Goal: Information Seeking & Learning: Learn about a topic

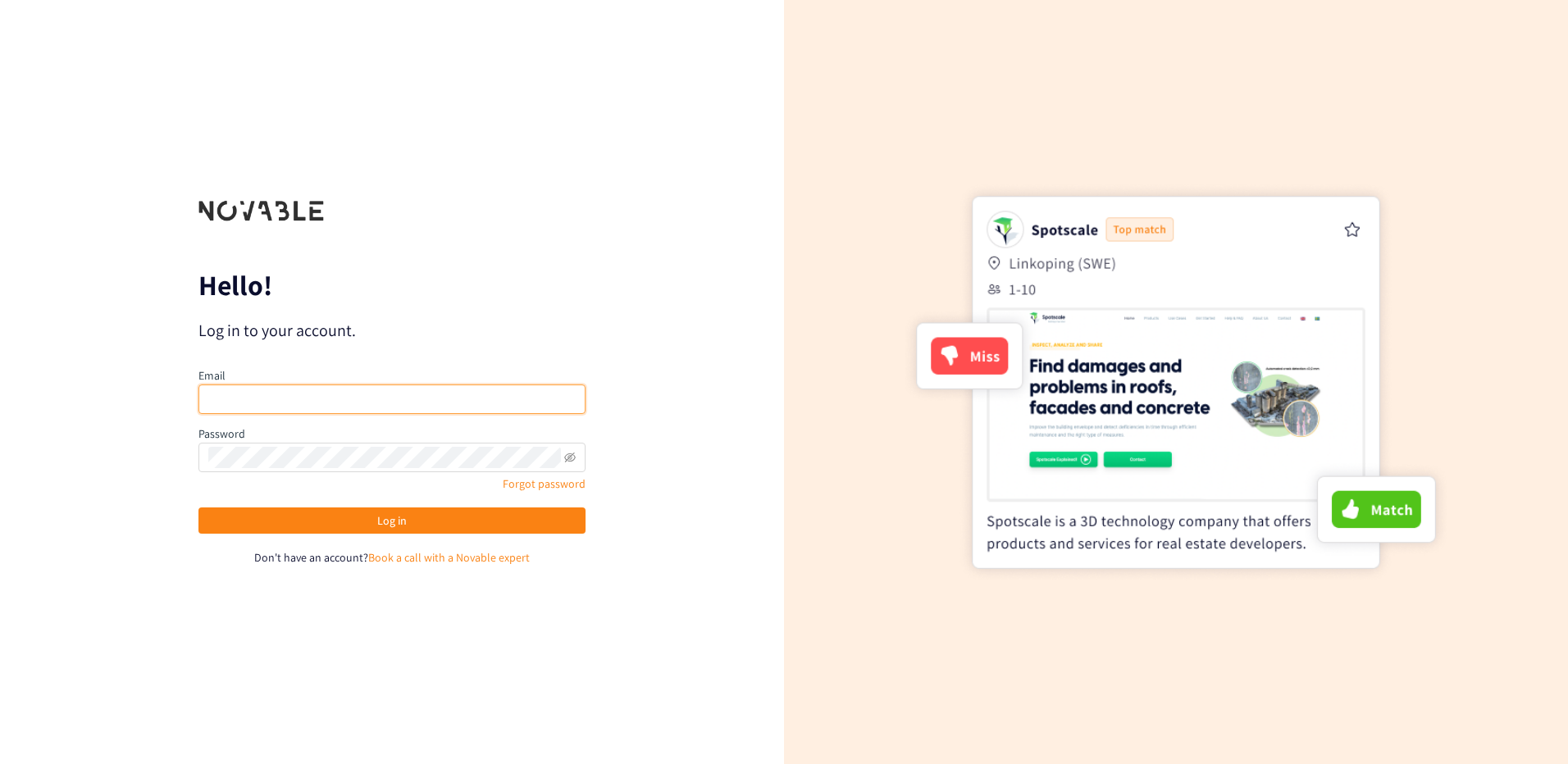
type input "[PERSON_NAME][EMAIL_ADDRESS][DOMAIN_NAME]"
click at [407, 398] on input "[PERSON_NAME][EMAIL_ADDRESS][DOMAIN_NAME]" at bounding box center [391, 399] width 387 height 29
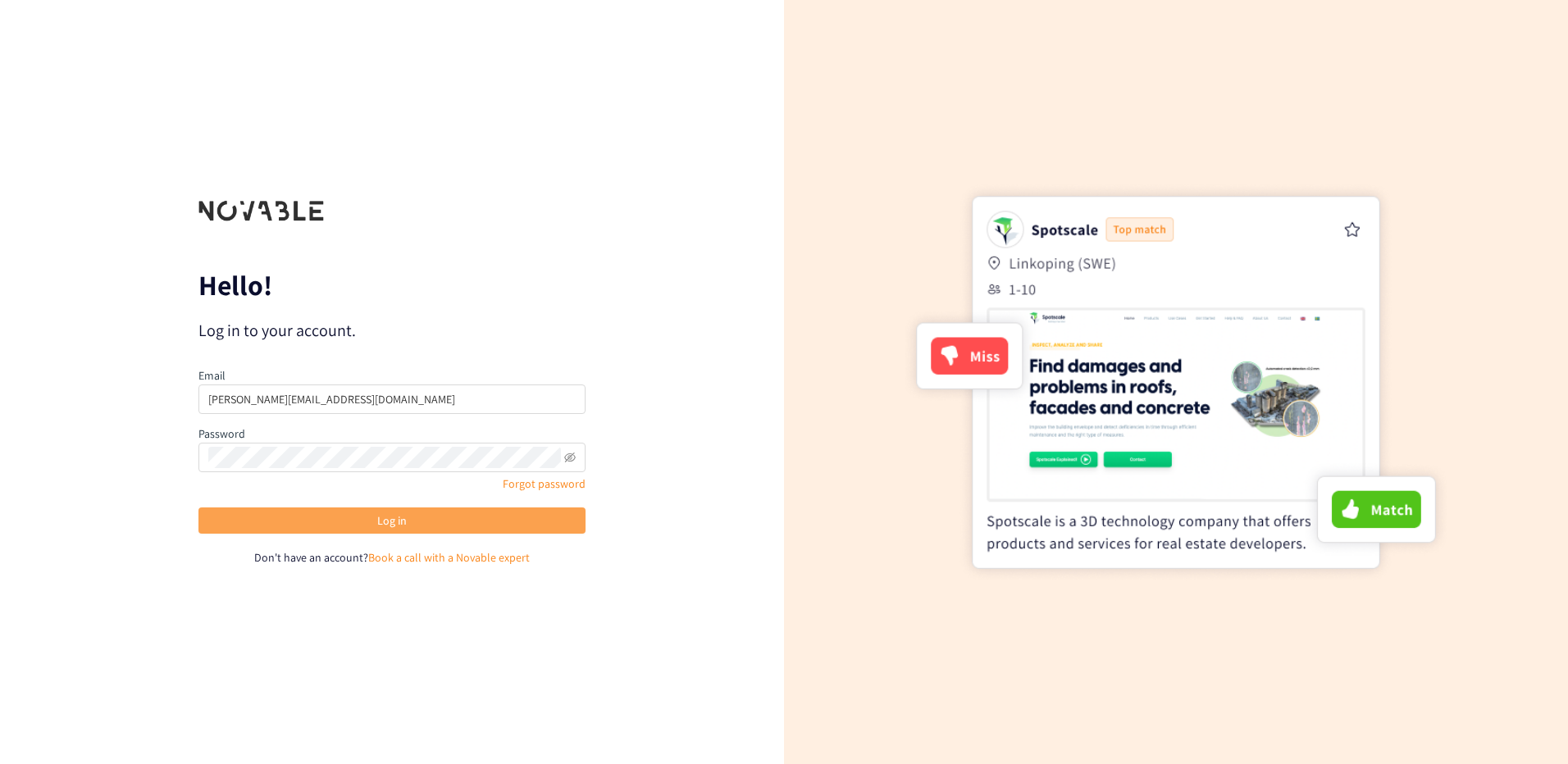
click at [203, 524] on button "Log in" at bounding box center [391, 521] width 387 height 27
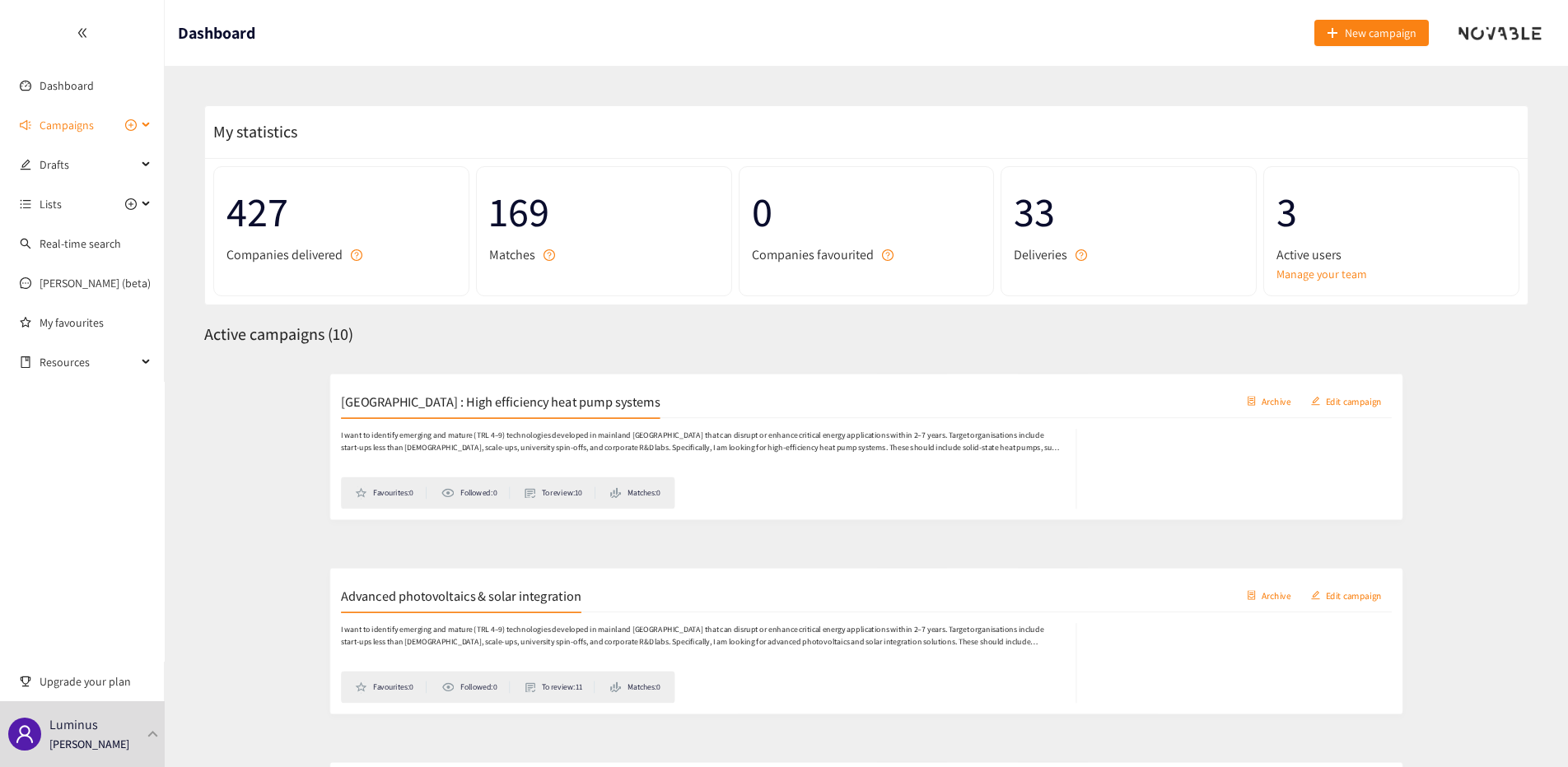
click at [90, 121] on span "Campaigns" at bounding box center [66, 125] width 54 height 33
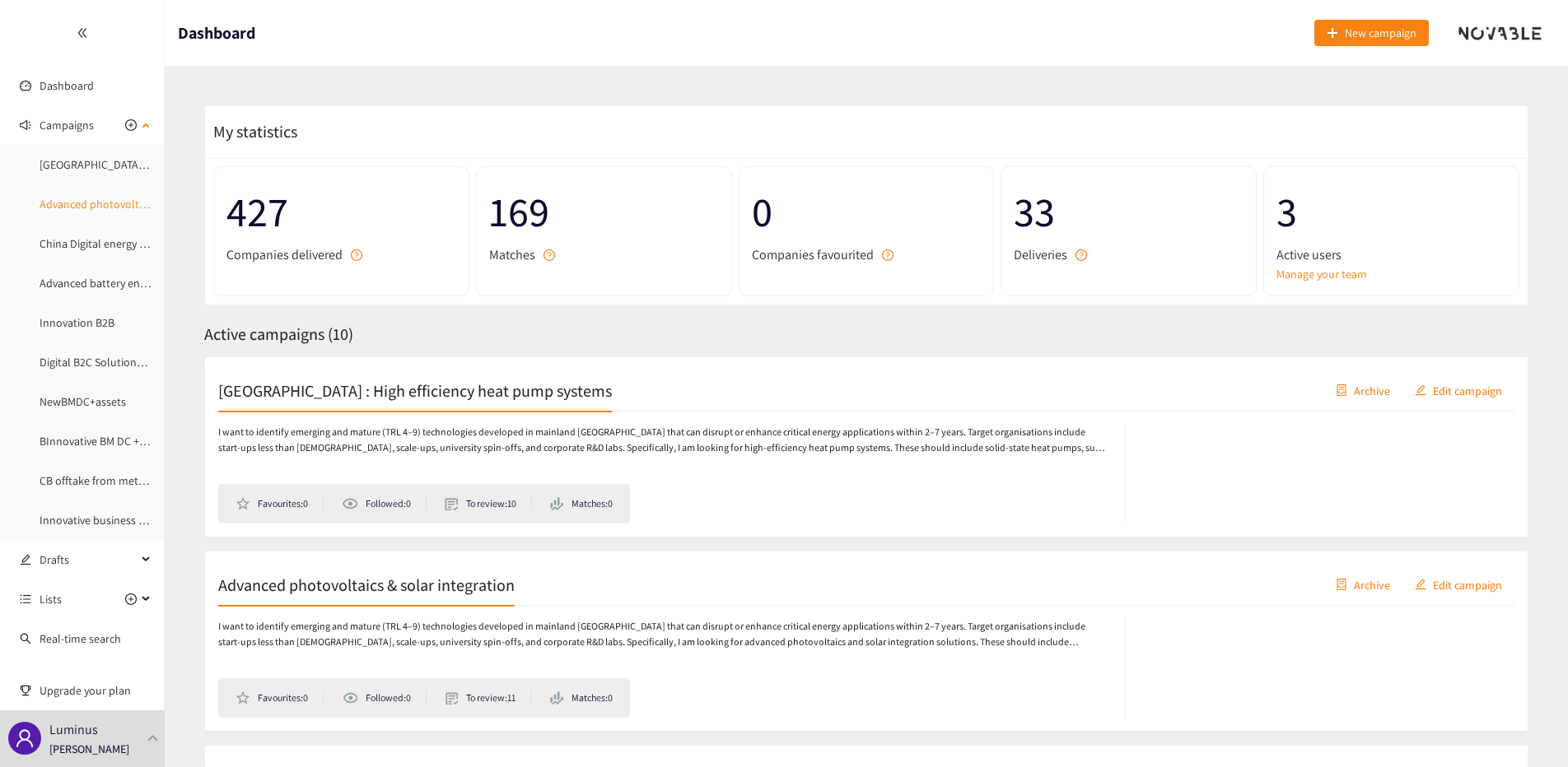
click at [103, 203] on link "Advanced photovoltaics & solar integration" at bounding box center [145, 203] width 211 height 15
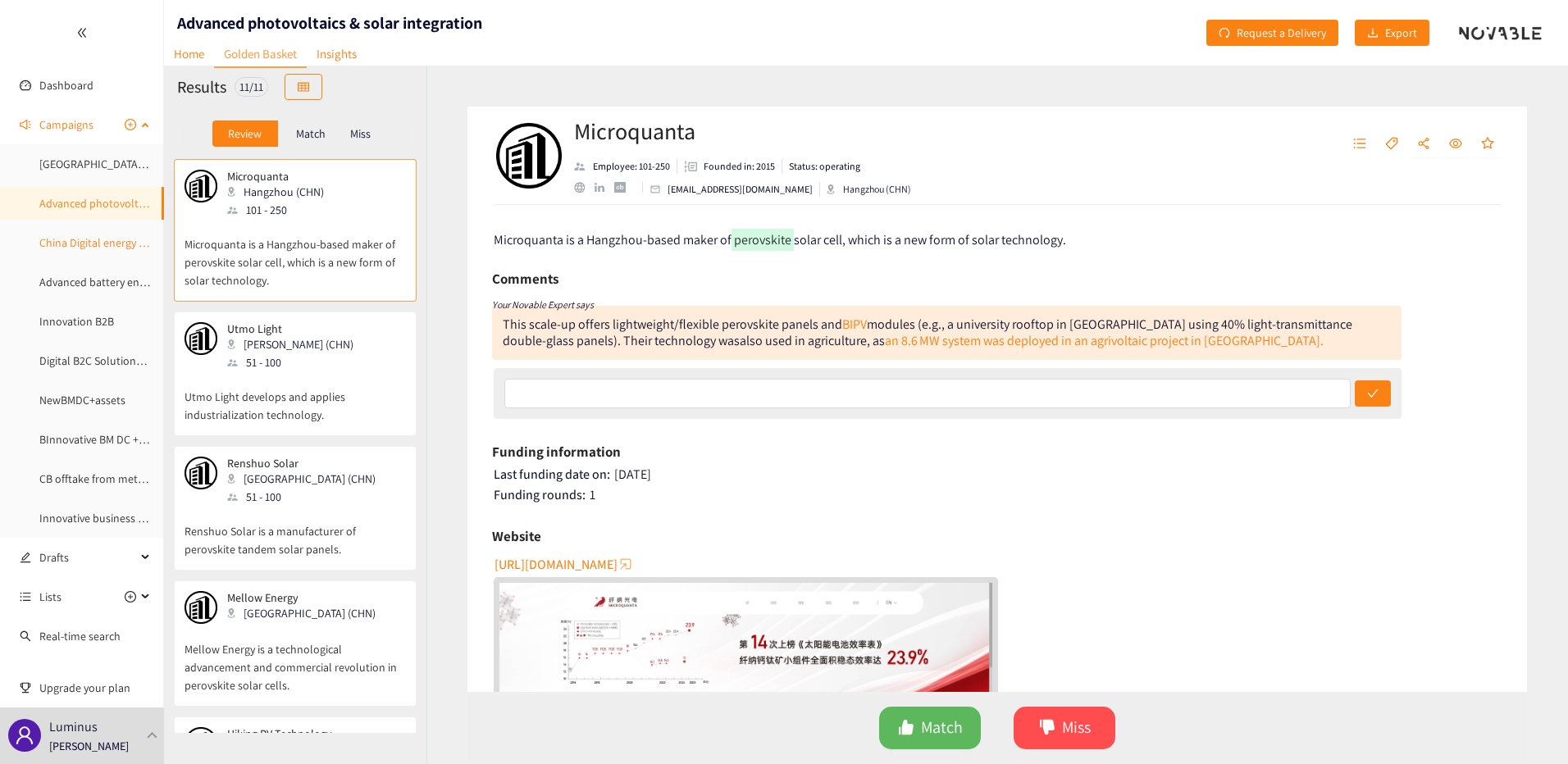
click at [100, 250] on link "China Digital energy management & grid services" at bounding box center [156, 243] width 236 height 15
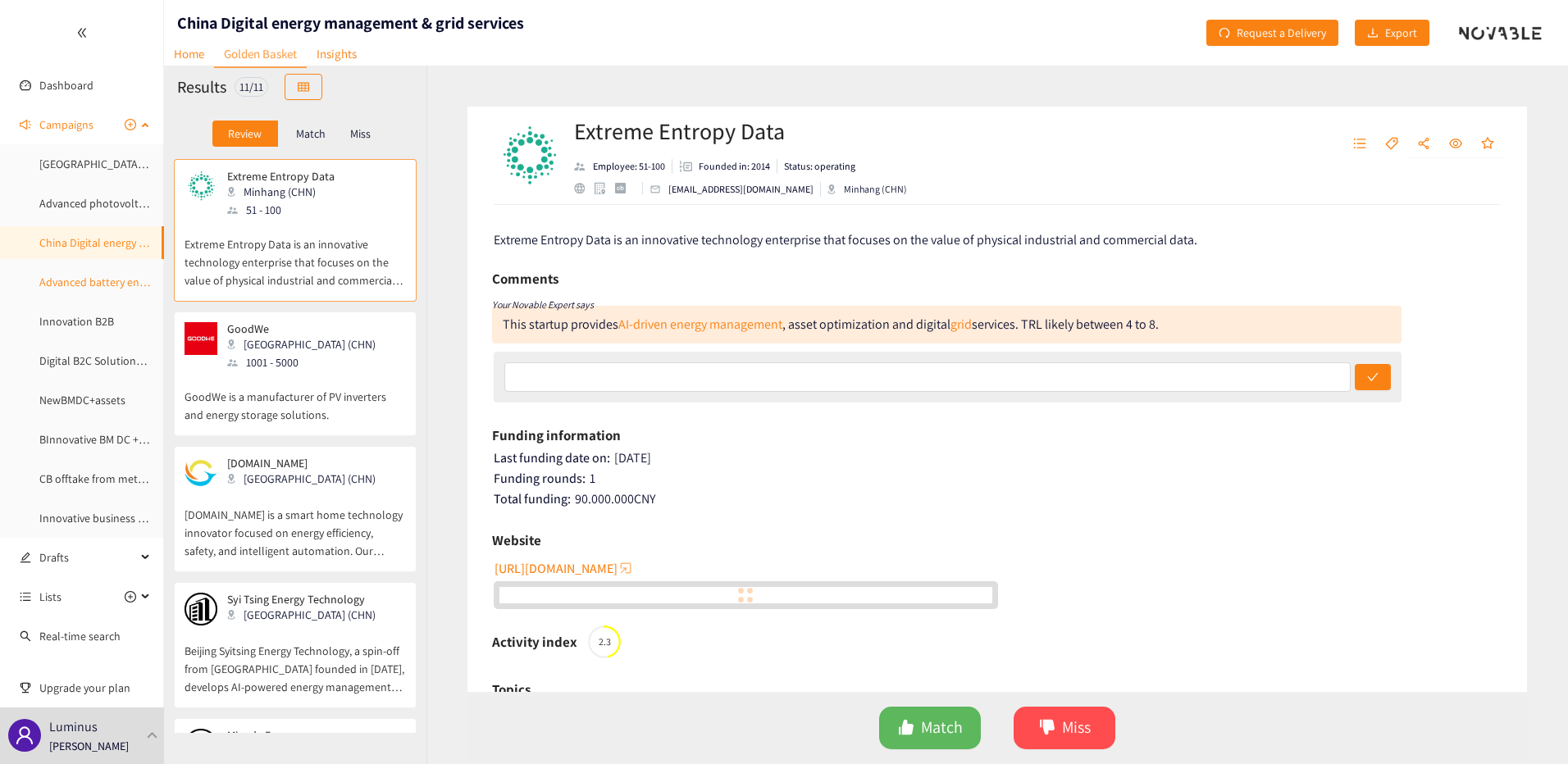
click at [94, 275] on link "Advanced battery energy storage" at bounding box center [119, 282] width 160 height 15
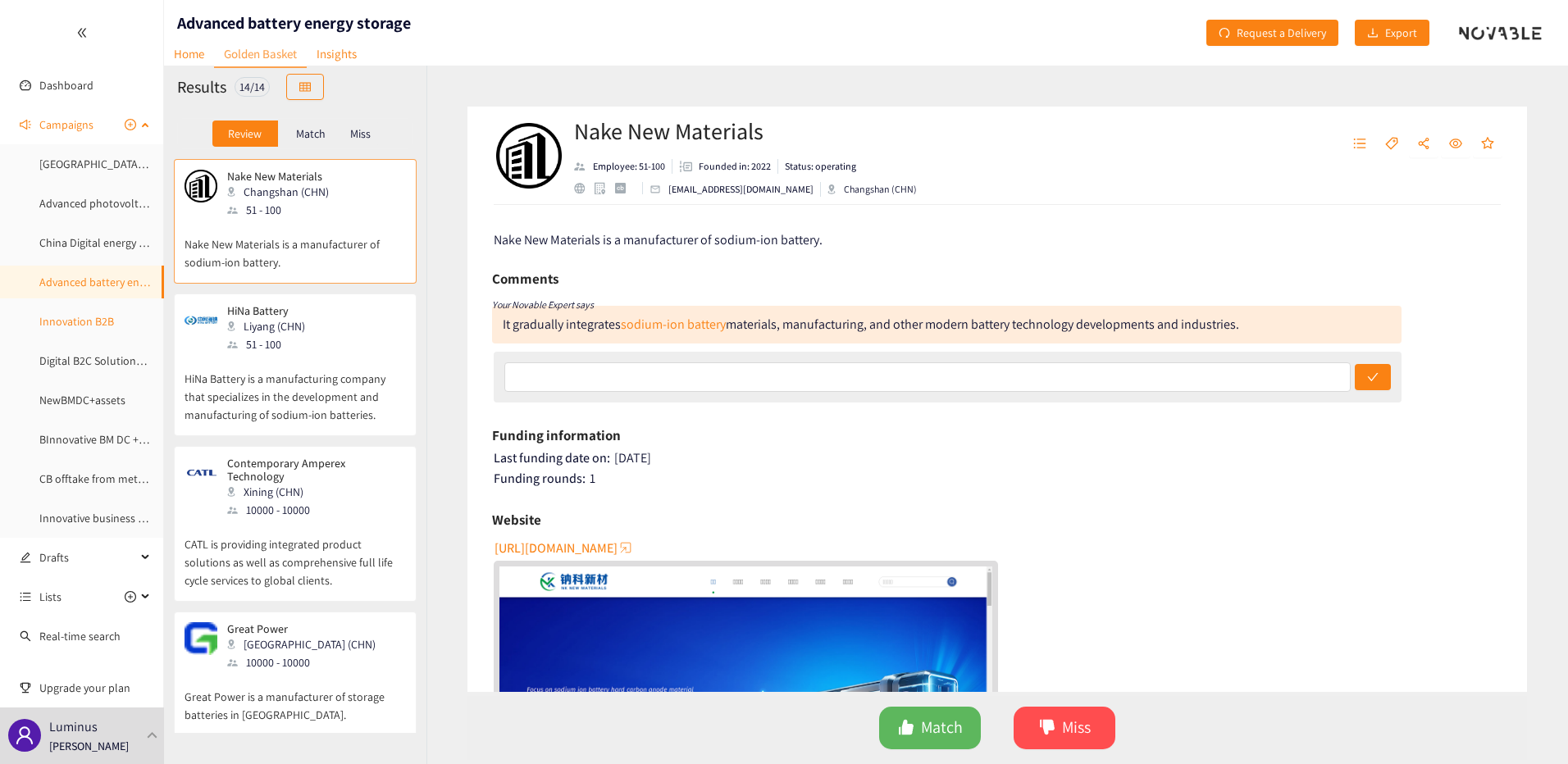
click at [80, 329] on link "Innovation B2B" at bounding box center [76, 321] width 75 height 15
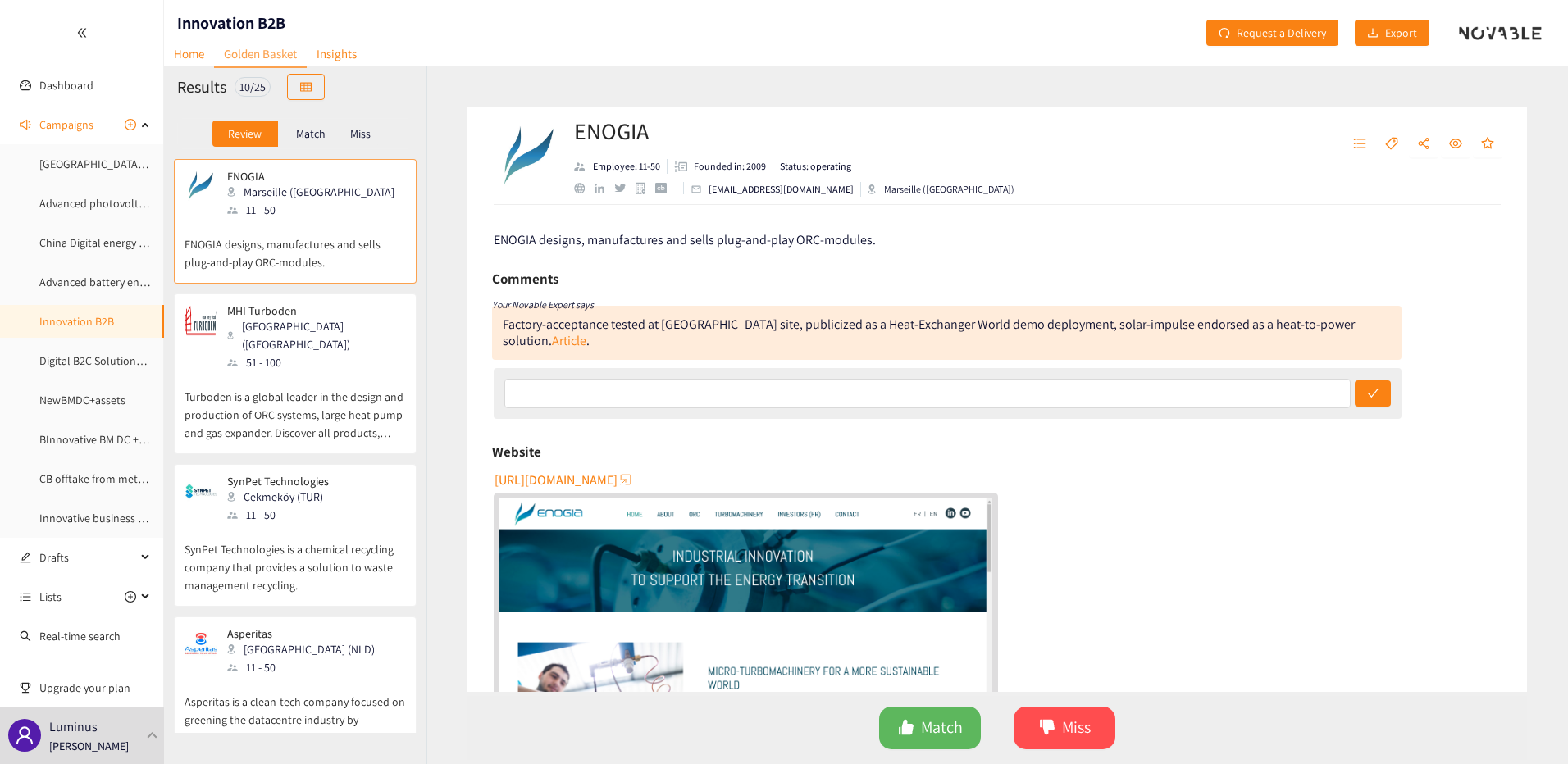
click at [299, 138] on p "Match" at bounding box center [310, 133] width 29 height 13
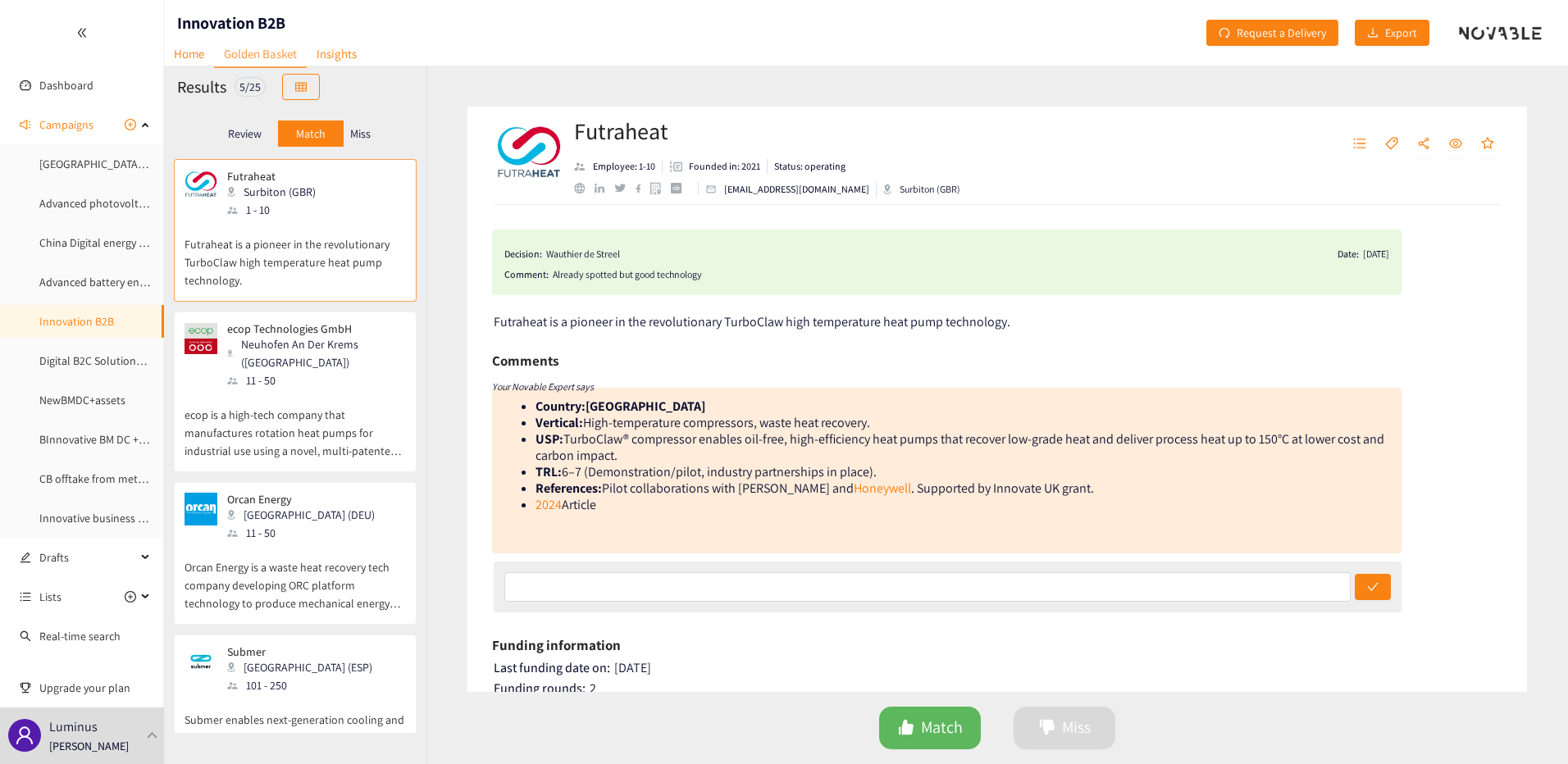
click at [361, 132] on p "Miss" at bounding box center [360, 133] width 20 height 13
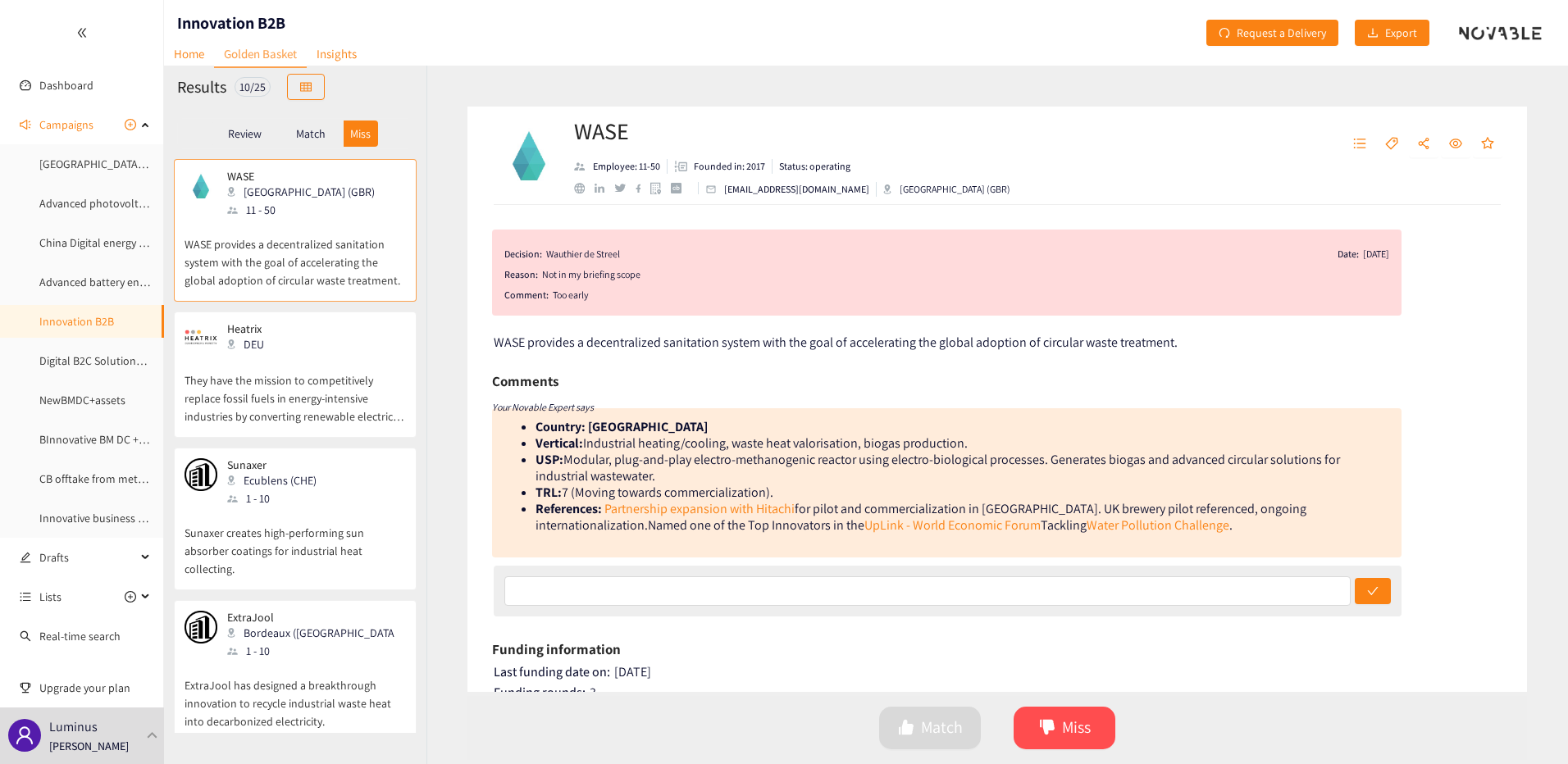
click at [263, 133] on div "Review" at bounding box center [245, 134] width 66 height 27
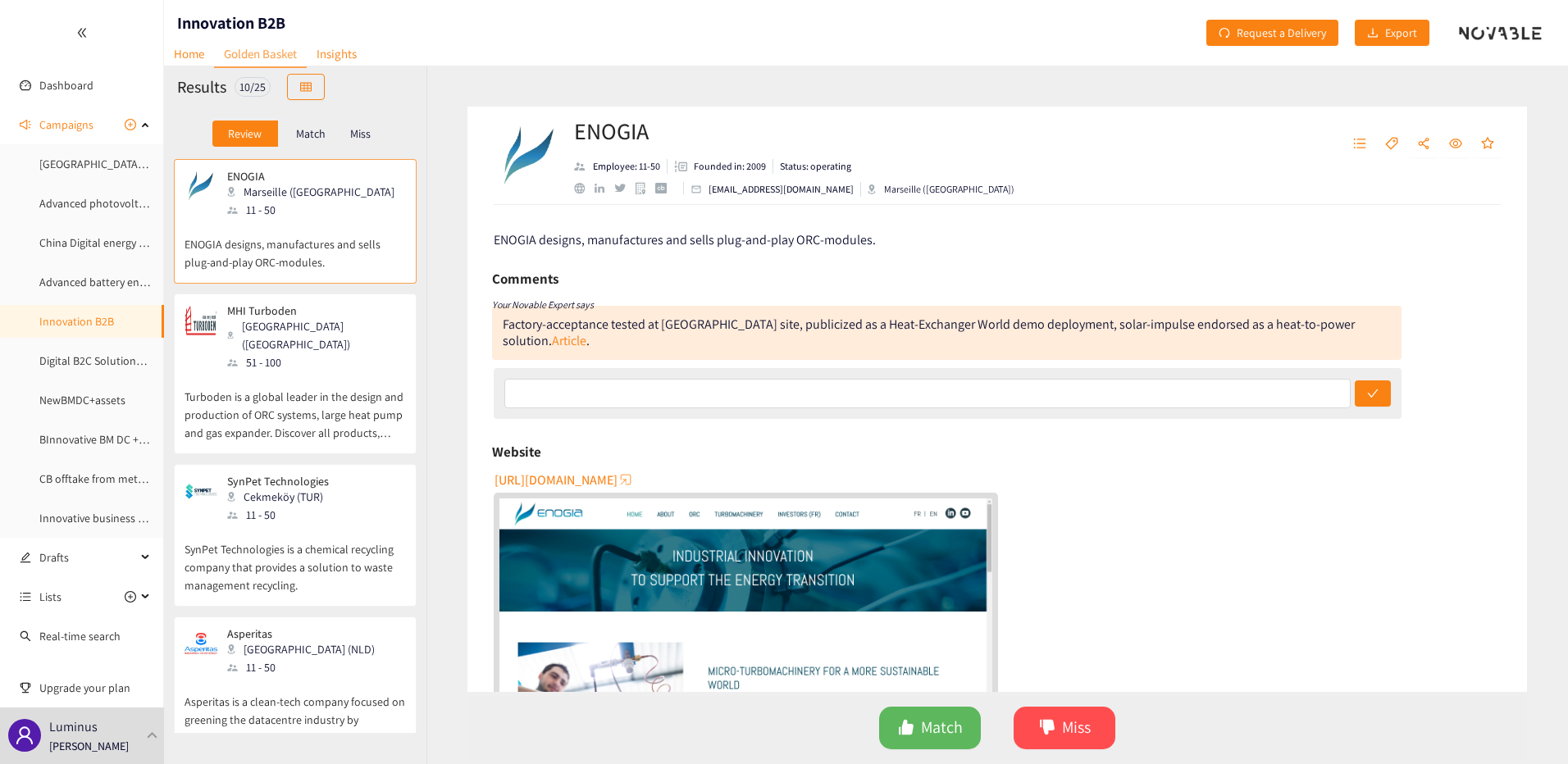
click at [312, 134] on p "Match" at bounding box center [310, 133] width 29 height 13
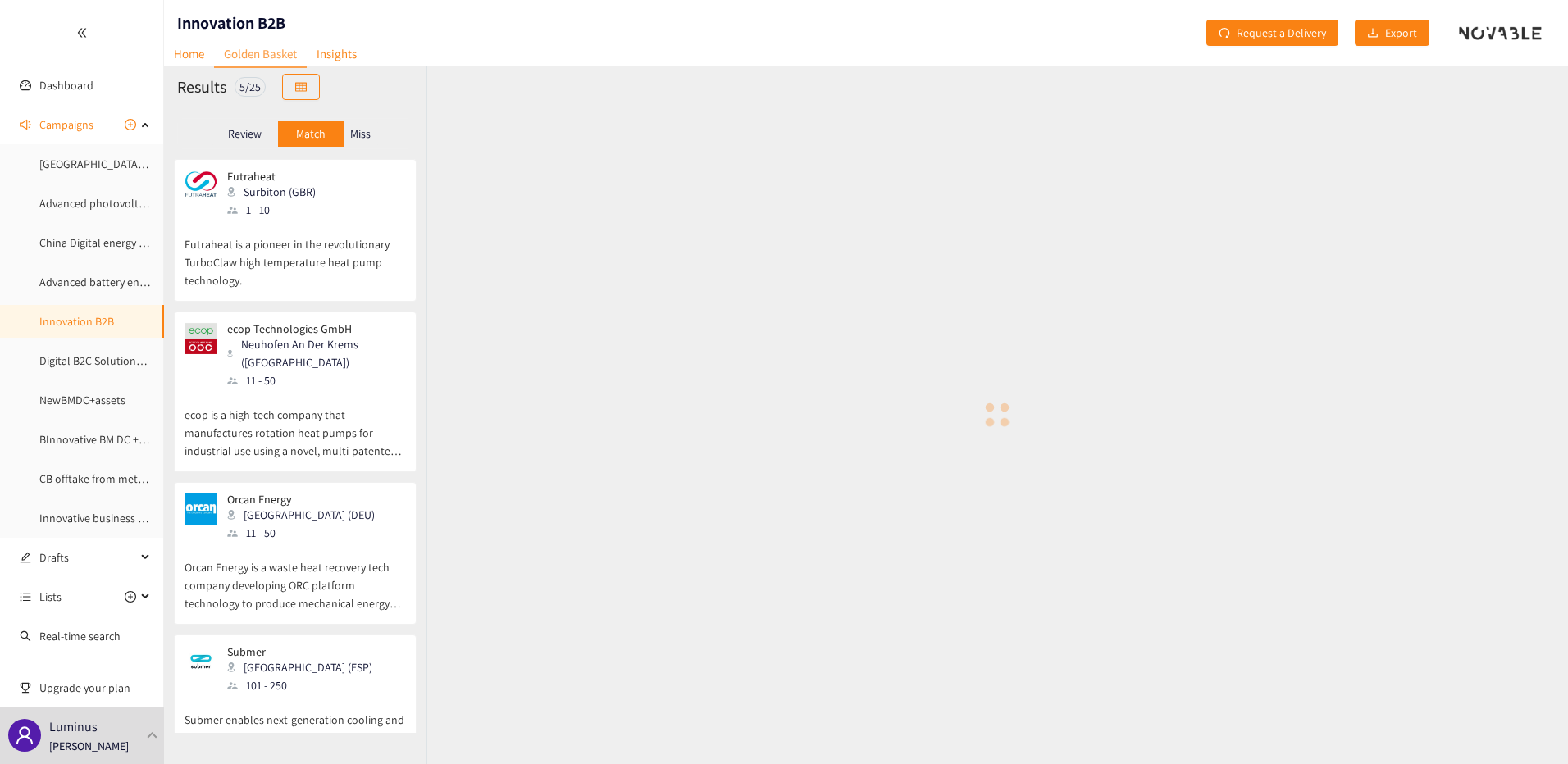
click at [364, 136] on p "Miss" at bounding box center [360, 133] width 20 height 13
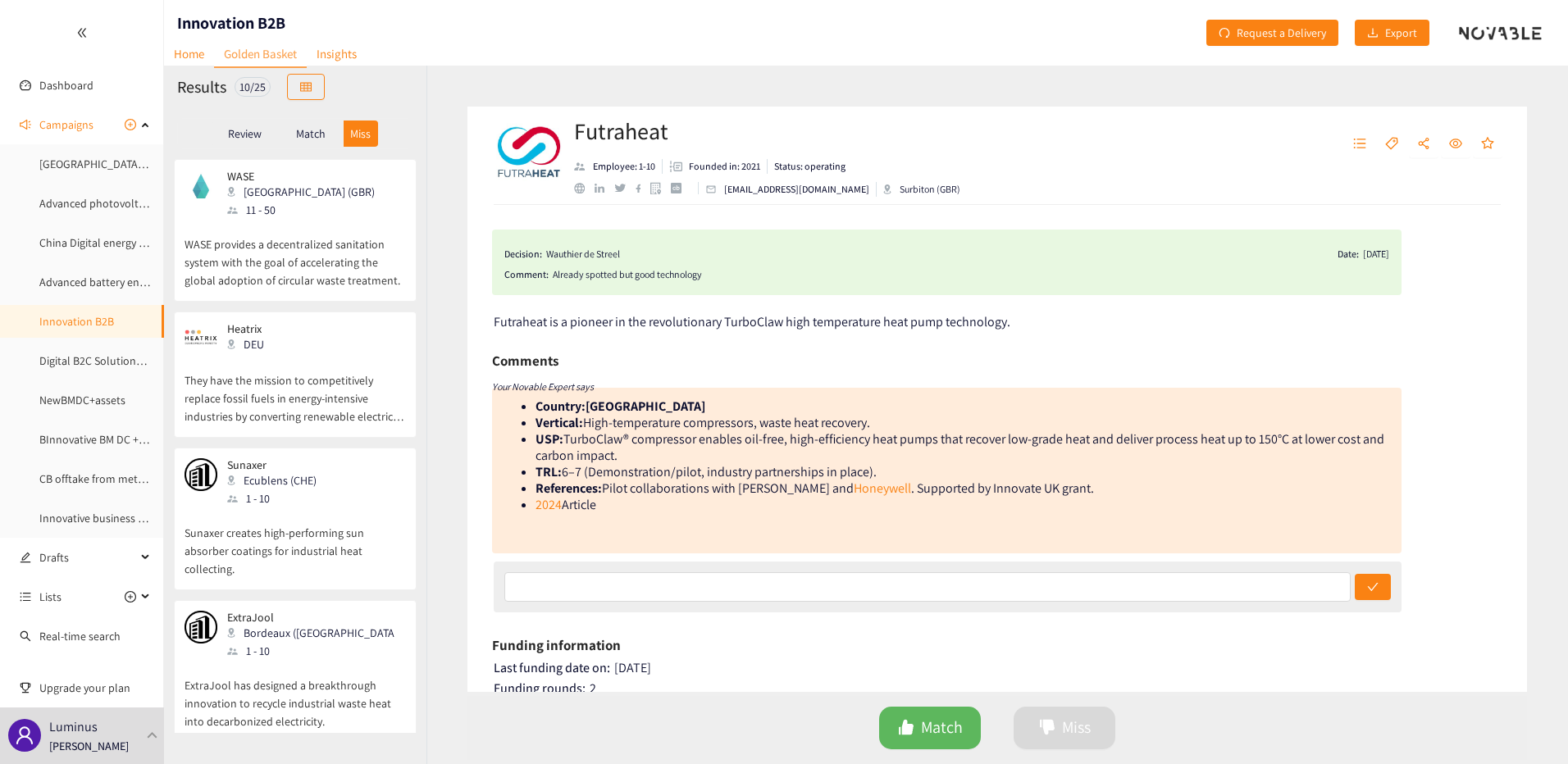
click at [252, 140] on p "Review" at bounding box center [244, 133] width 34 height 13
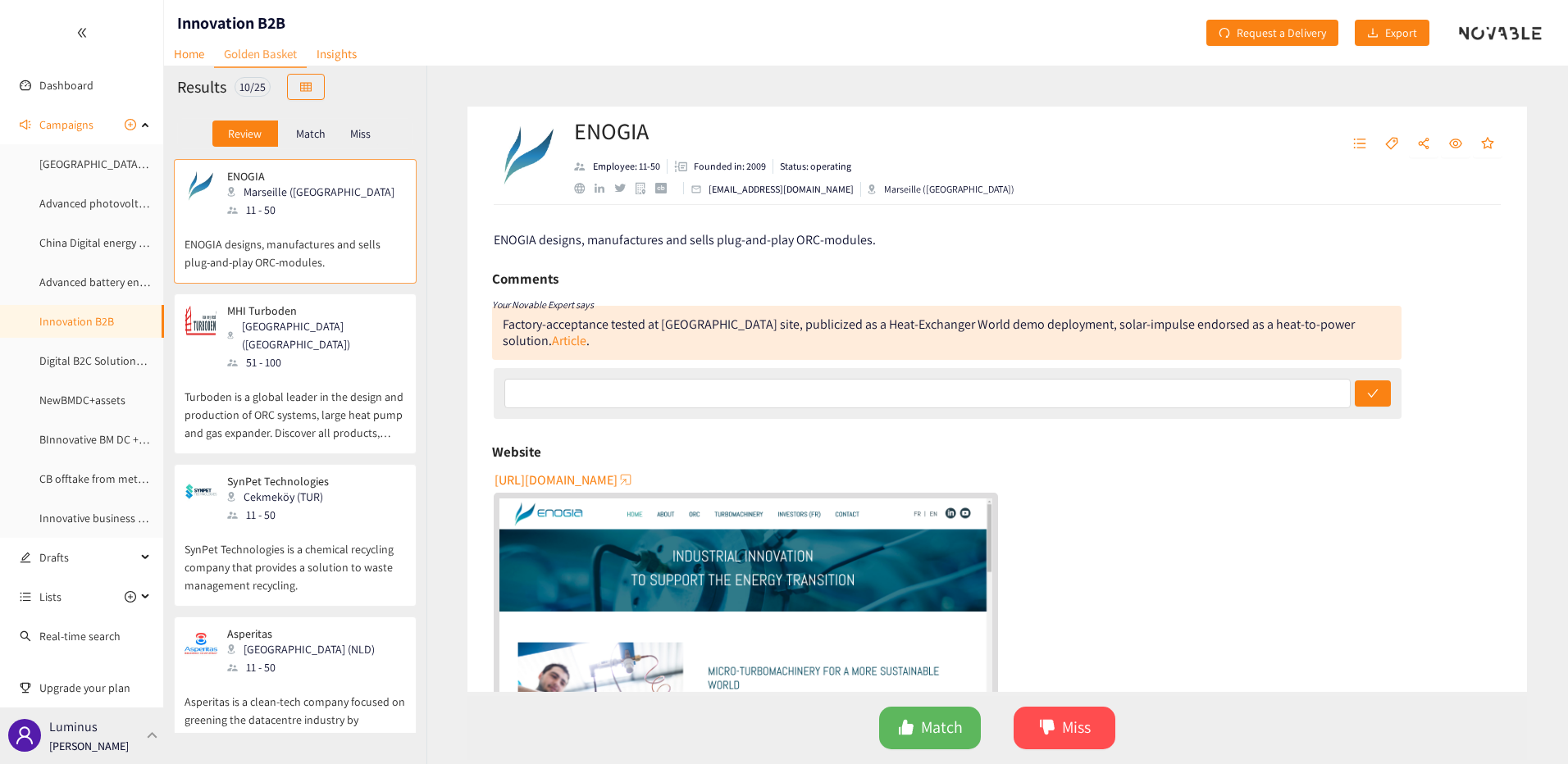
click at [154, 736] on div at bounding box center [152, 736] width 15 height 7
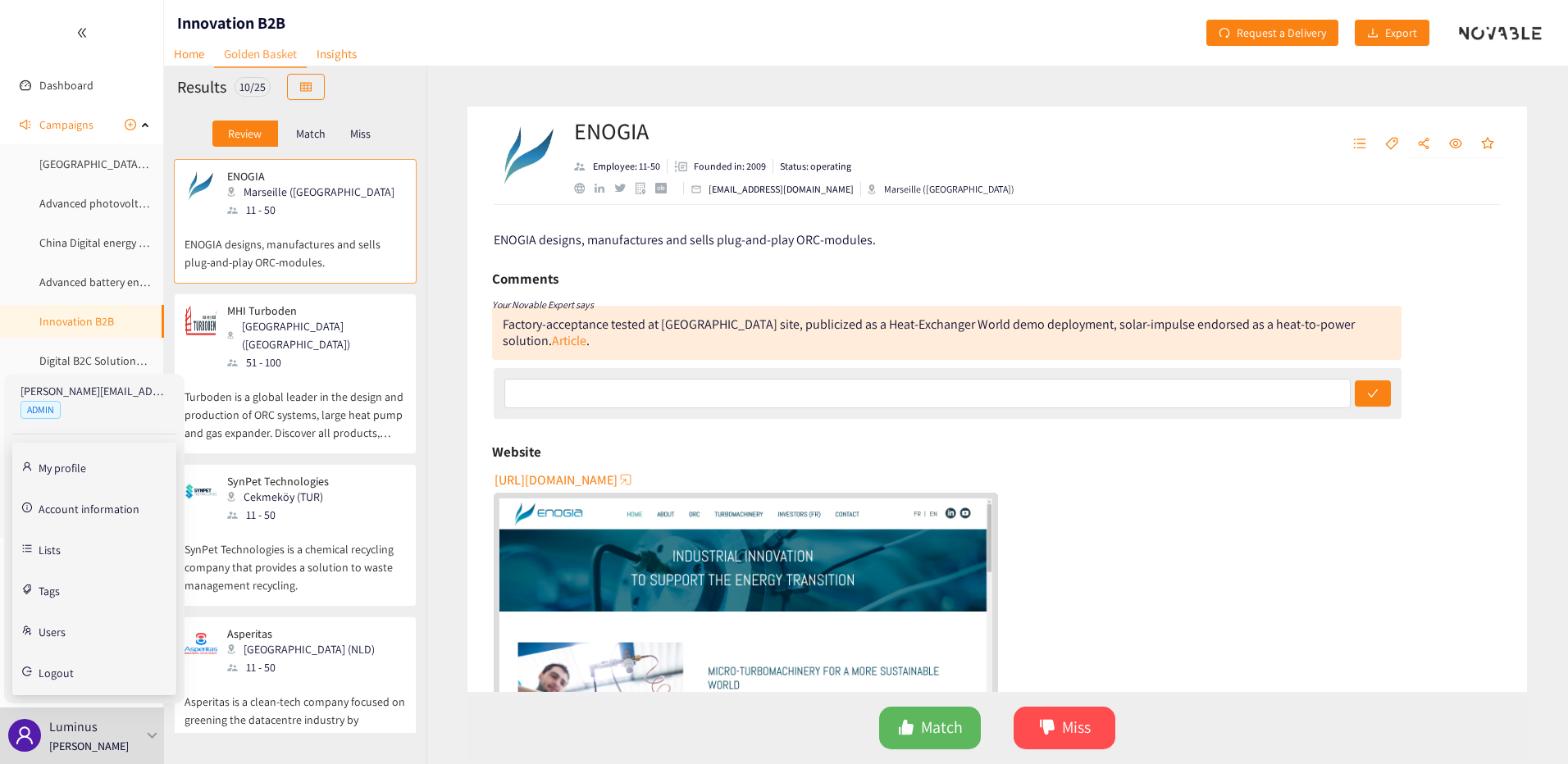
click at [90, 506] on link "Account information" at bounding box center [88, 507] width 100 height 15
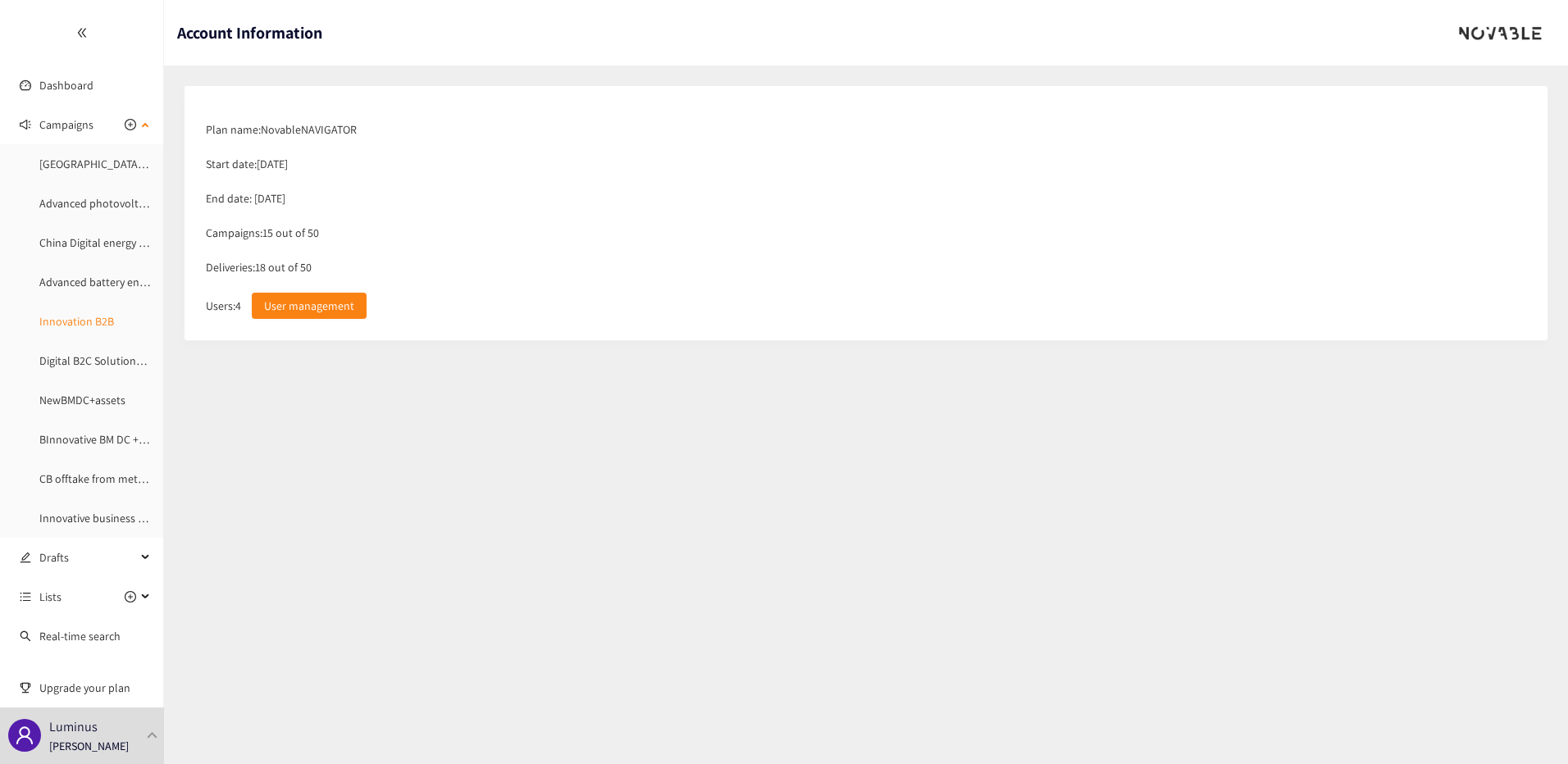
click at [78, 321] on link "Innovation B2B" at bounding box center [76, 321] width 75 height 15
